Goal: Navigation & Orientation: Find specific page/section

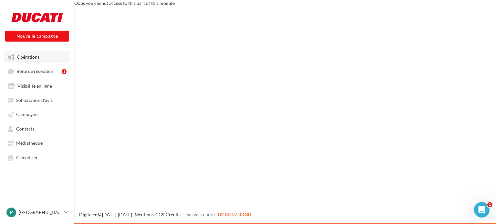
click at [41, 57] on link "Opérations" at bounding box center [37, 57] width 66 height 12
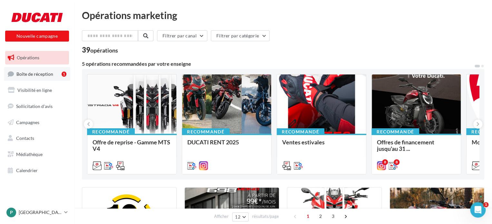
click at [36, 73] on span "Boîte de réception" at bounding box center [34, 73] width 37 height 5
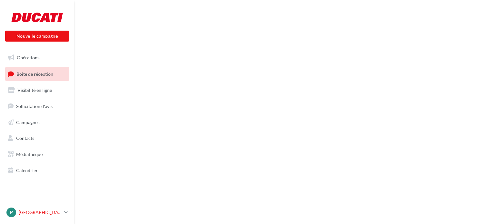
click at [27, 215] on p "[GEOGRAPHIC_DATA]" at bounding box center [40, 212] width 43 height 6
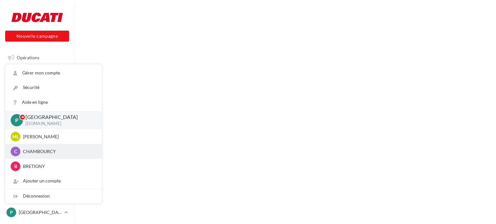
click at [38, 152] on p "CHAMBOURCY" at bounding box center [58, 151] width 71 height 6
